Goal: Task Accomplishment & Management: Use online tool/utility

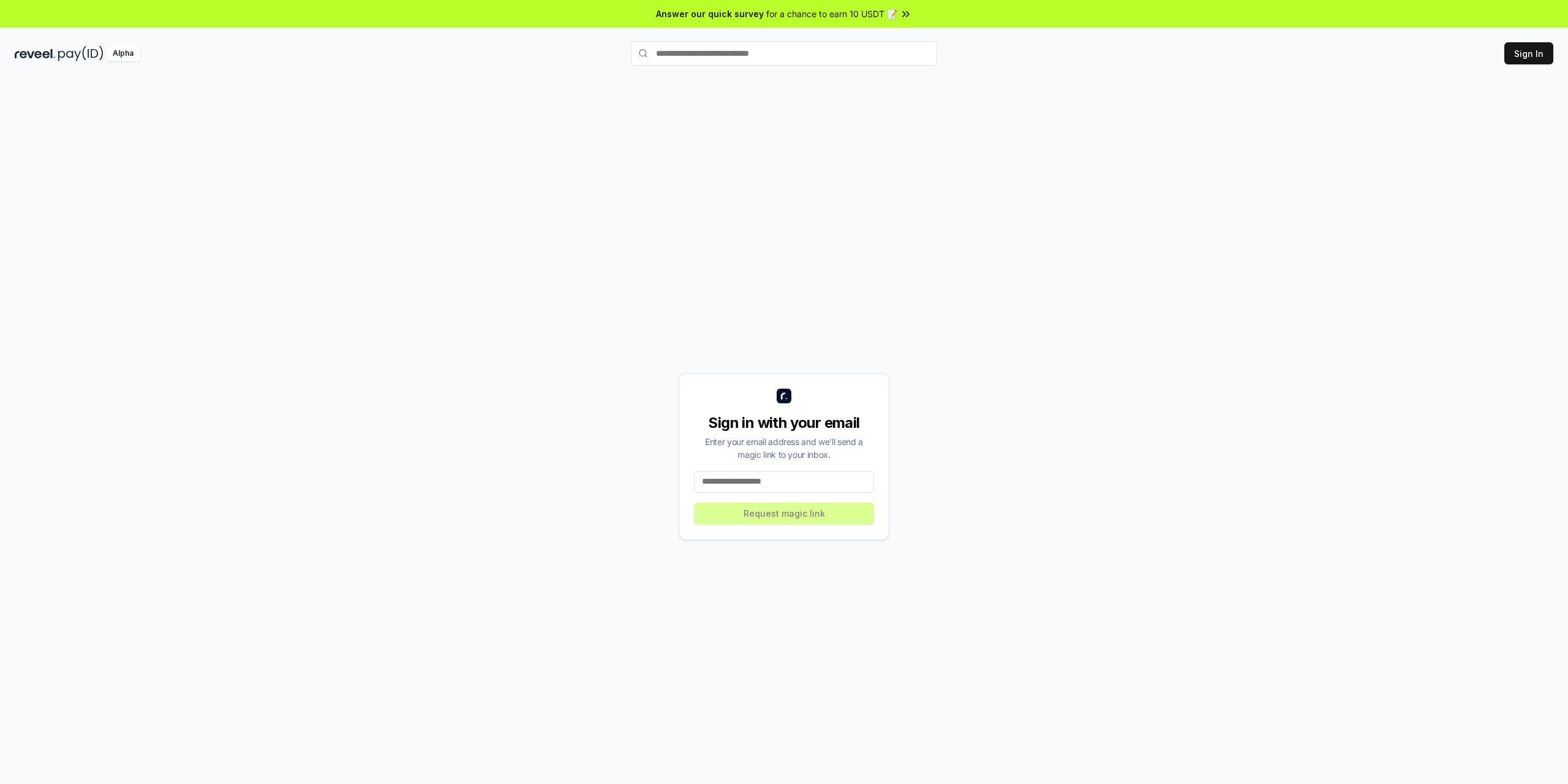
click at [776, 483] on input at bounding box center [784, 482] width 180 height 22
click at [751, 480] on input at bounding box center [784, 482] width 180 height 22
click at [747, 481] on input at bounding box center [784, 482] width 180 height 22
type input "**********"
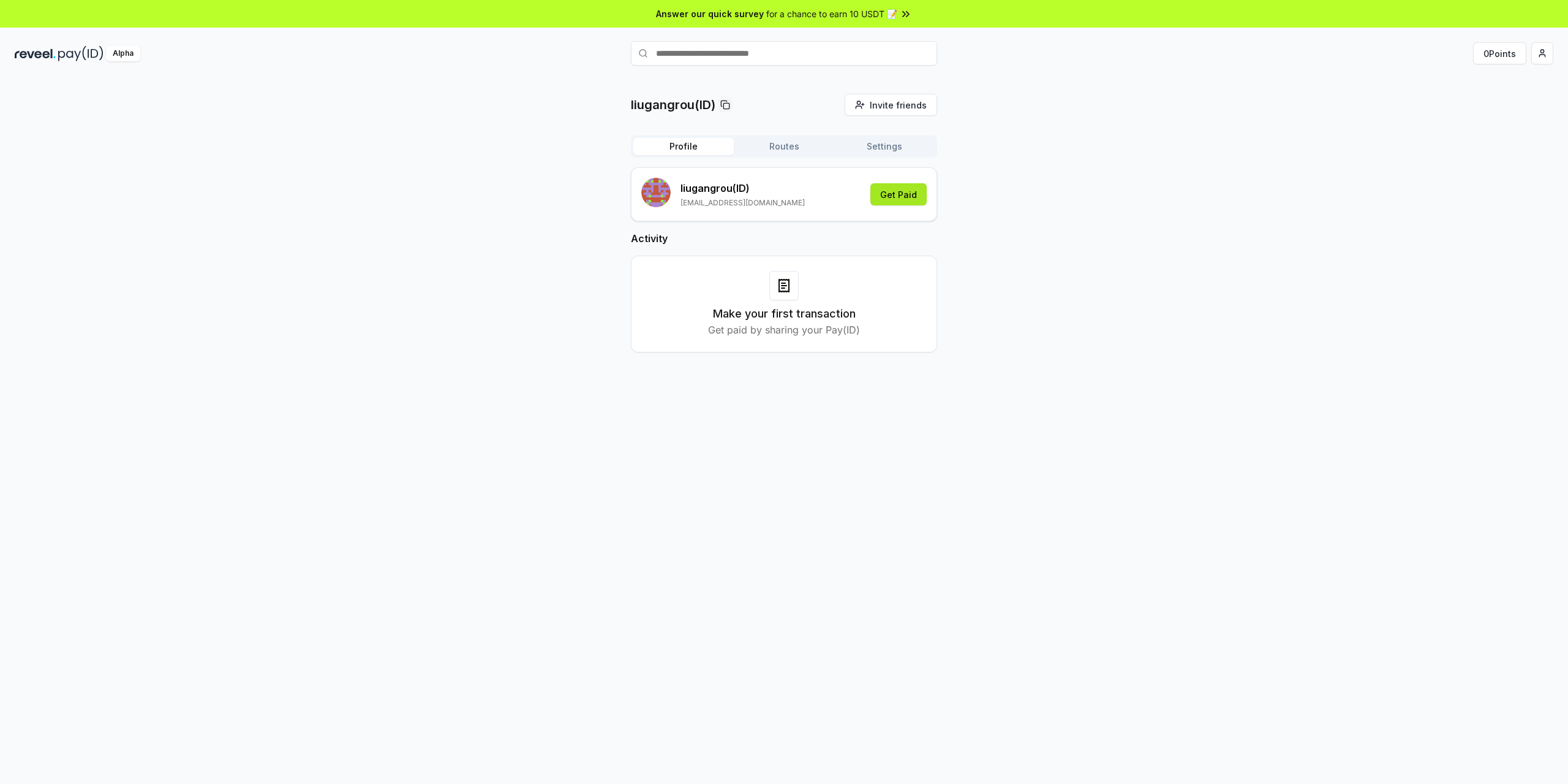
click at [900, 197] on button "Get Paid" at bounding box center [898, 195] width 57 height 22
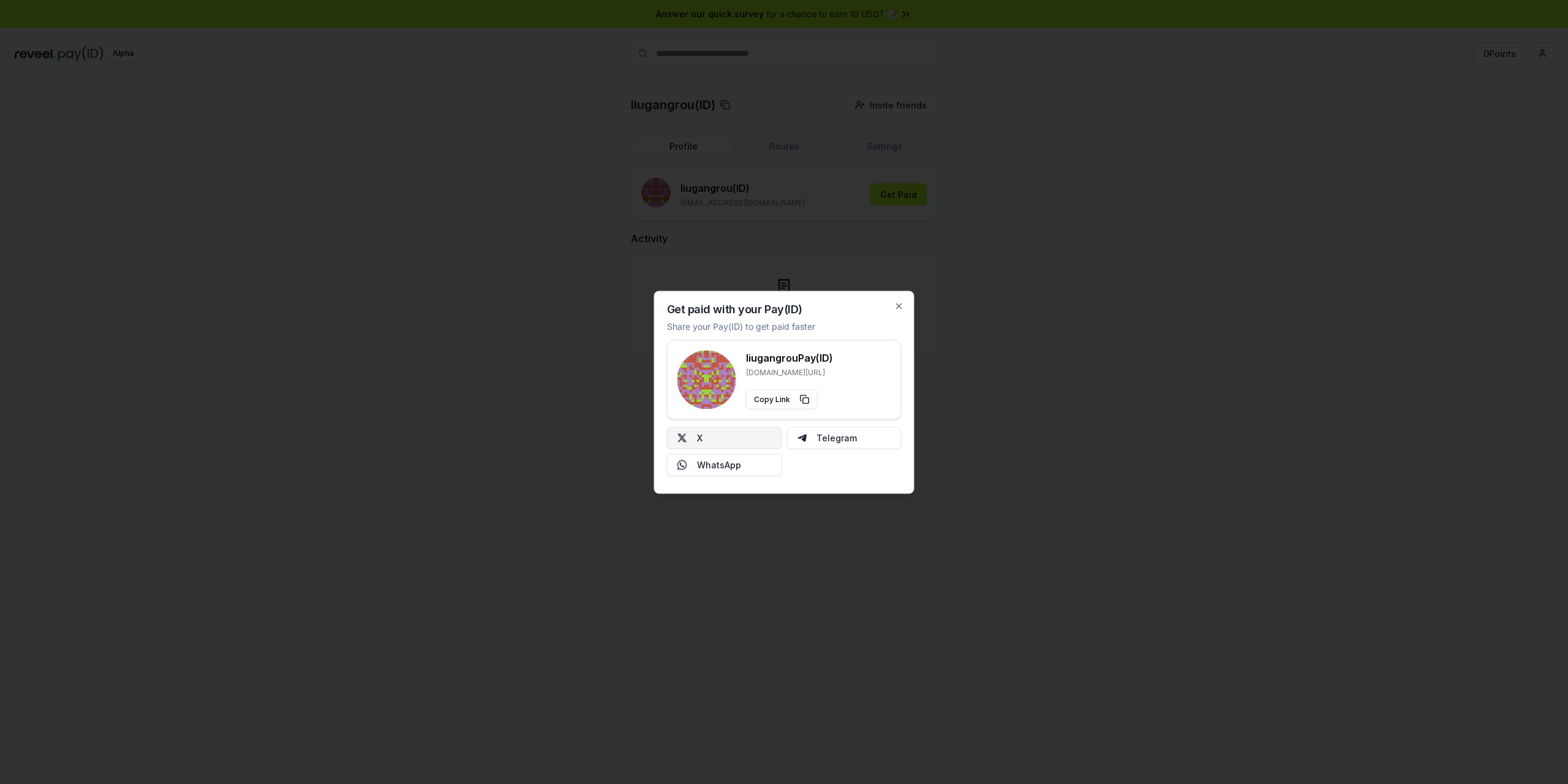
click at [754, 442] on button "X" at bounding box center [725, 438] width 116 height 22
click at [818, 441] on button "Telegram" at bounding box center [844, 438] width 116 height 22
click at [775, 392] on button "Copy Link" at bounding box center [782, 399] width 72 height 20
